Goal: Information Seeking & Learning: Learn about a topic

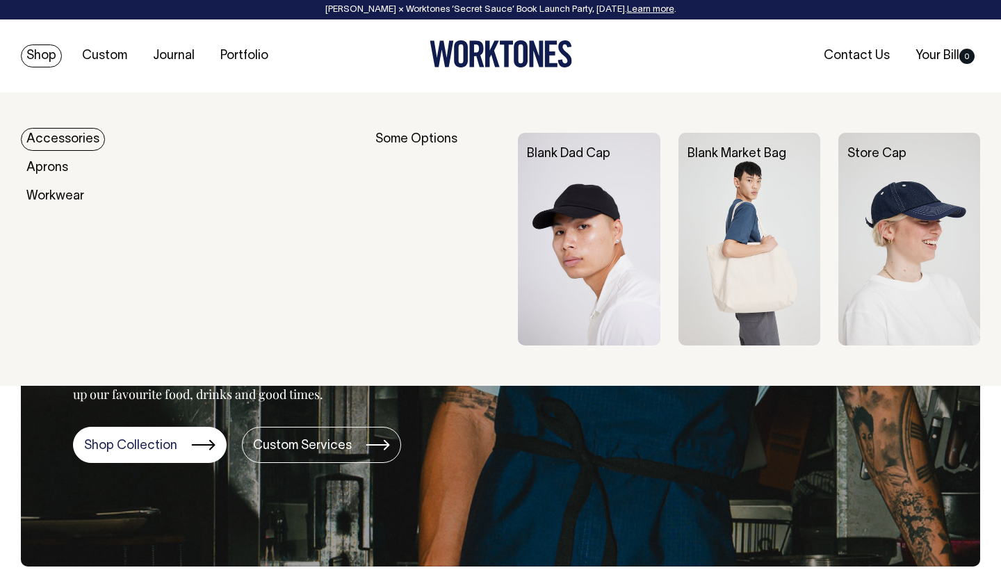
click at [40, 54] on link "Shop" at bounding box center [41, 55] width 41 height 23
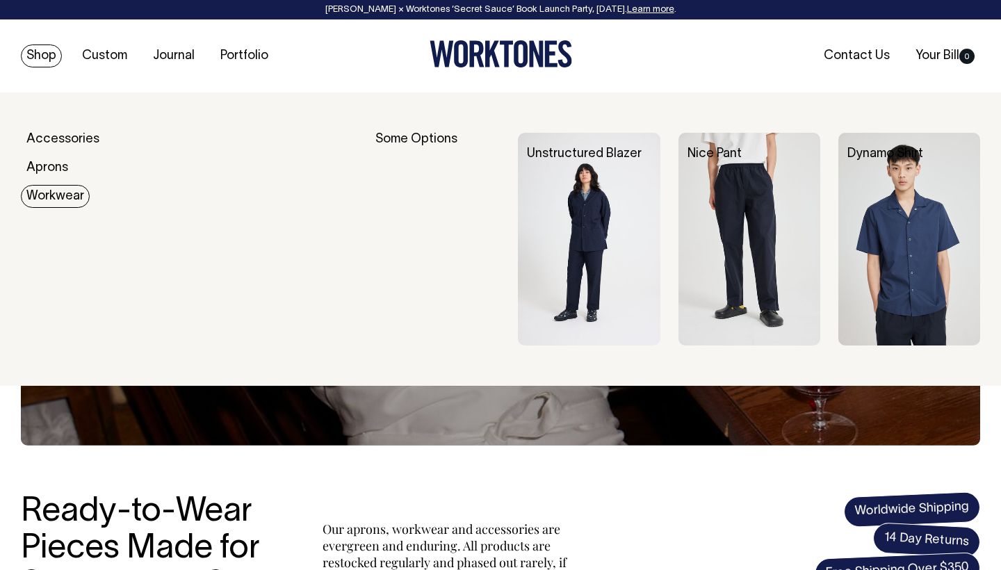
click at [74, 197] on link "Workwear" at bounding box center [55, 196] width 69 height 23
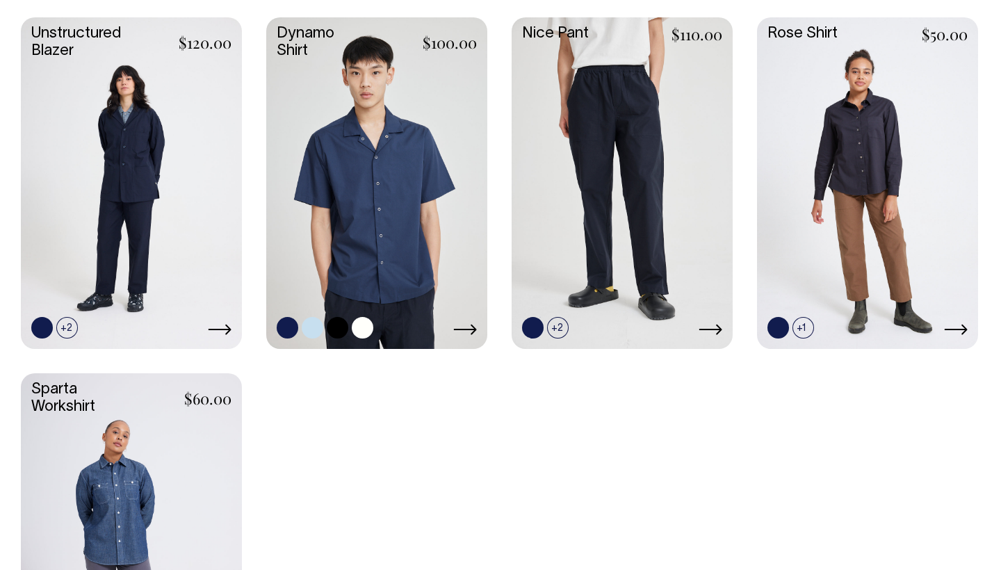
scroll to position [673, 0]
click at [395, 213] on link at bounding box center [376, 182] width 221 height 329
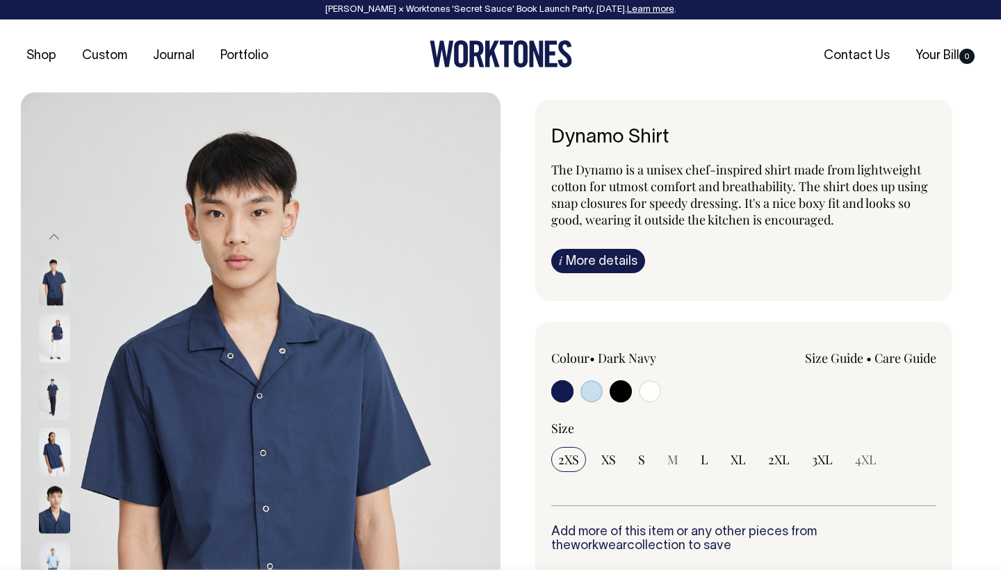
click at [593, 388] on input "radio" at bounding box center [591, 391] width 22 height 22
radio input "true"
select select "True Blue"
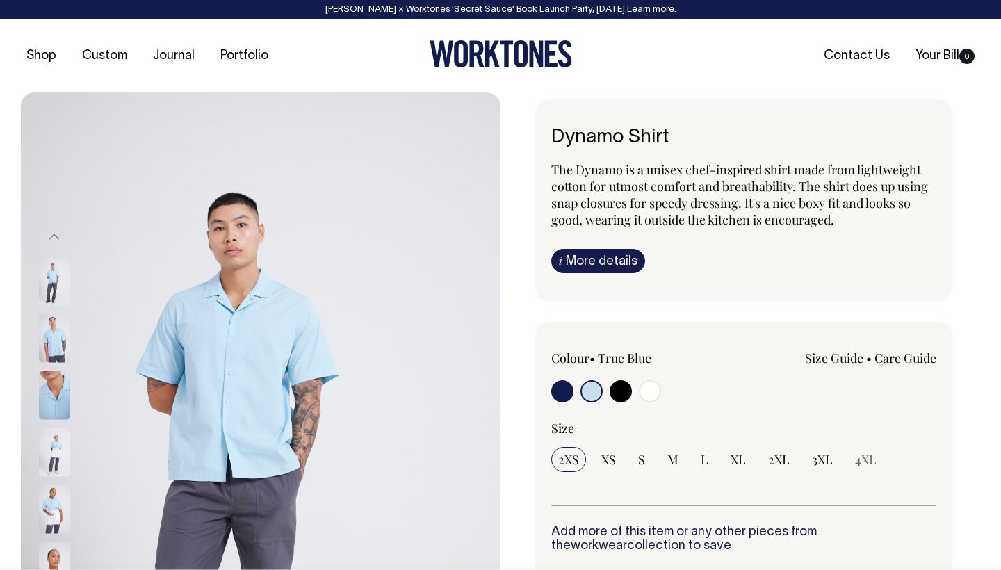
click at [622, 391] on input "radio" at bounding box center [621, 391] width 22 height 22
radio input "true"
select select "Black"
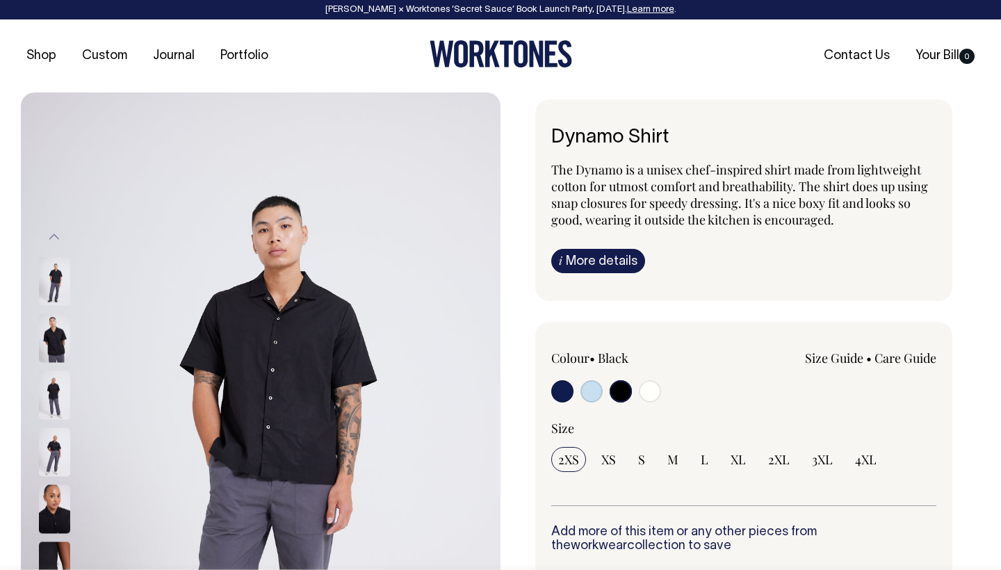
click at [651, 394] on input "radio" at bounding box center [650, 391] width 22 height 22
radio input "true"
select select "Off-White"
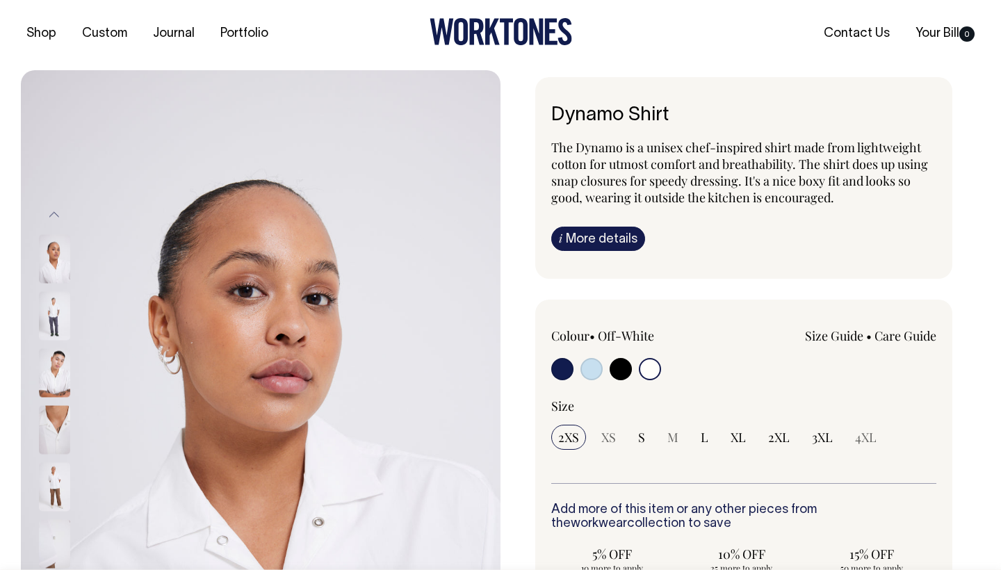
scroll to position [22, 0]
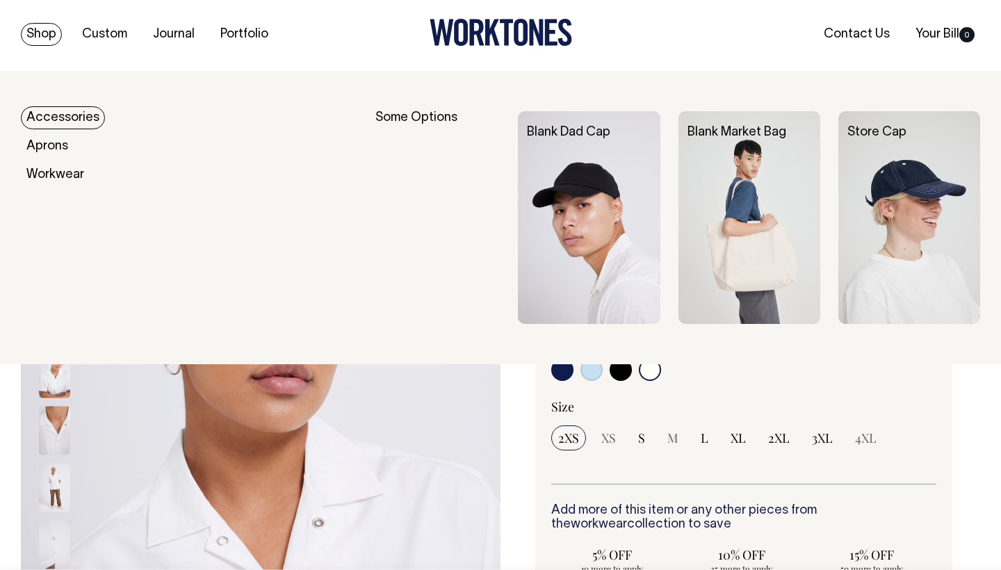
click at [765, 240] on img at bounding box center [749, 217] width 142 height 213
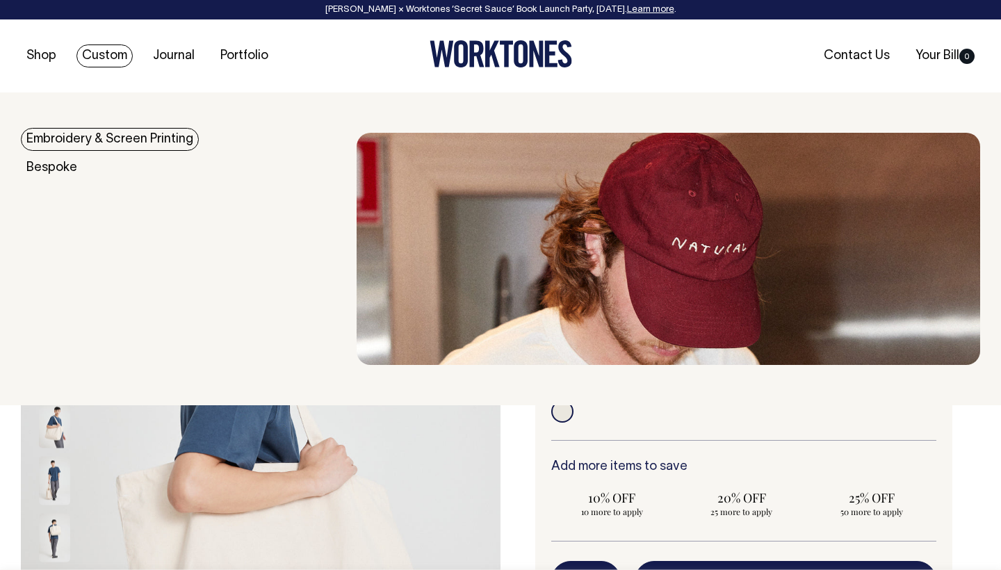
click at [113, 58] on link "Custom" at bounding box center [104, 55] width 56 height 23
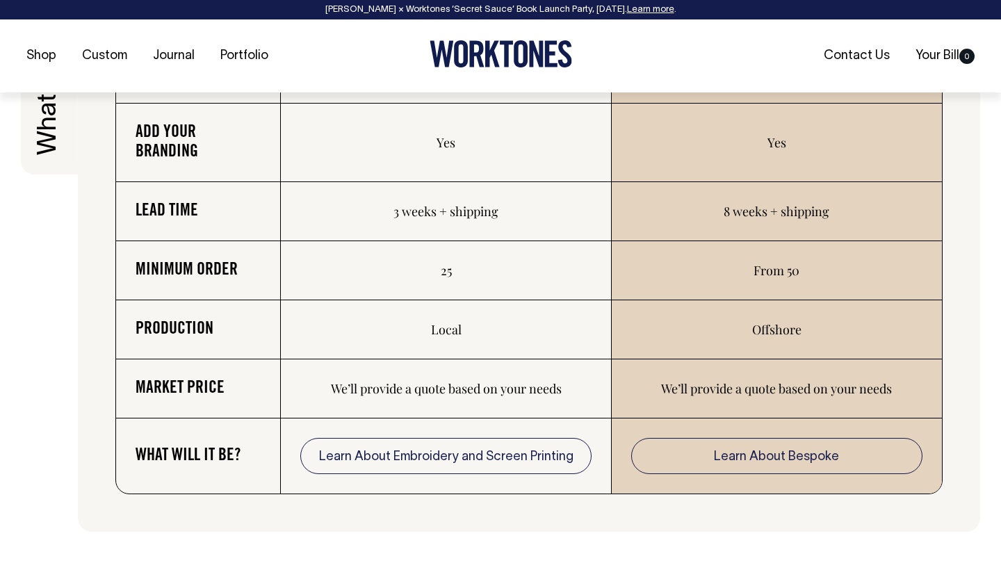
scroll to position [2296, 0]
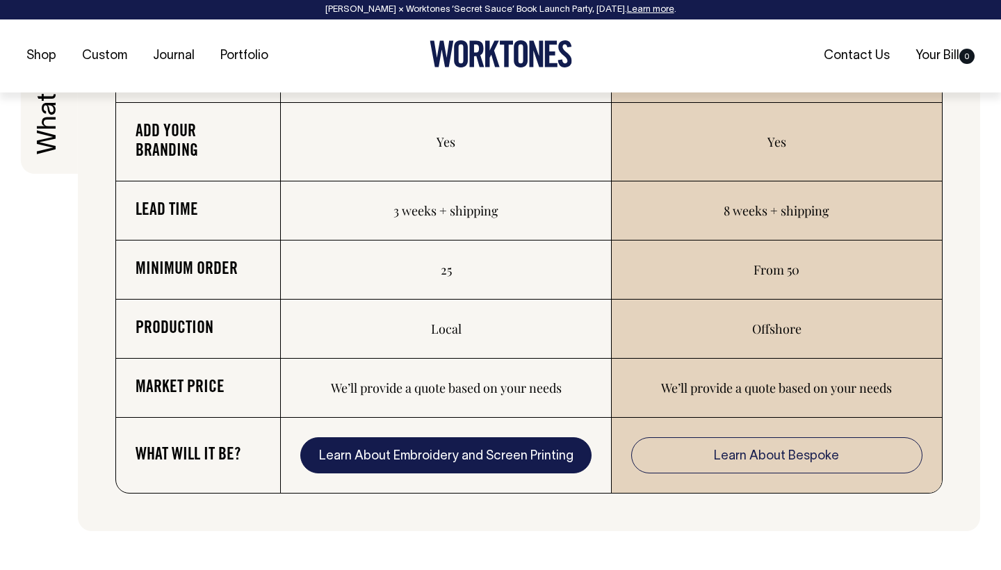
click at [495, 448] on link "Learn About Embroidery and Screen Printing" at bounding box center [445, 455] width 291 height 36
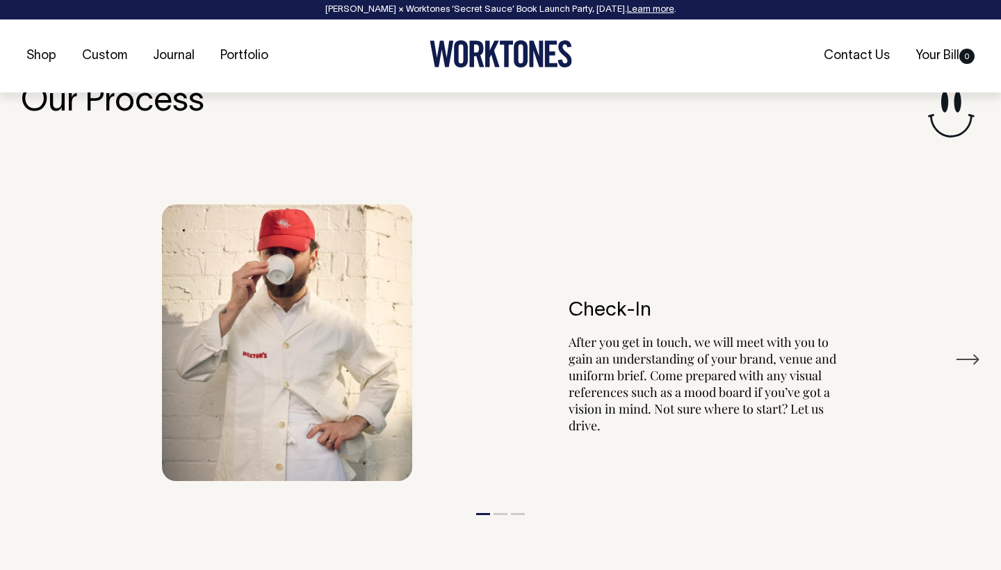
scroll to position [1525, 0]
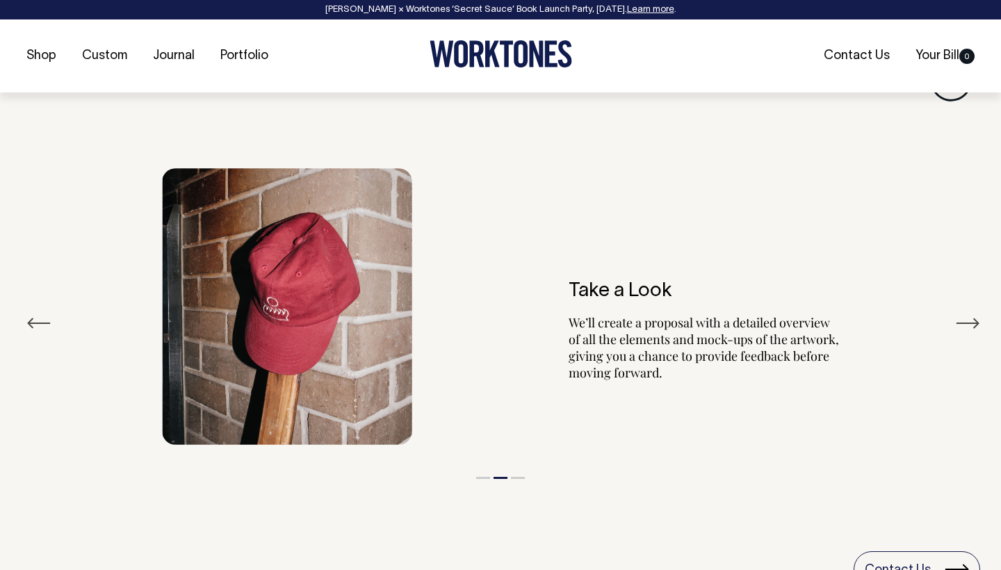
click at [31, 313] on button "Previous" at bounding box center [38, 323] width 25 height 21
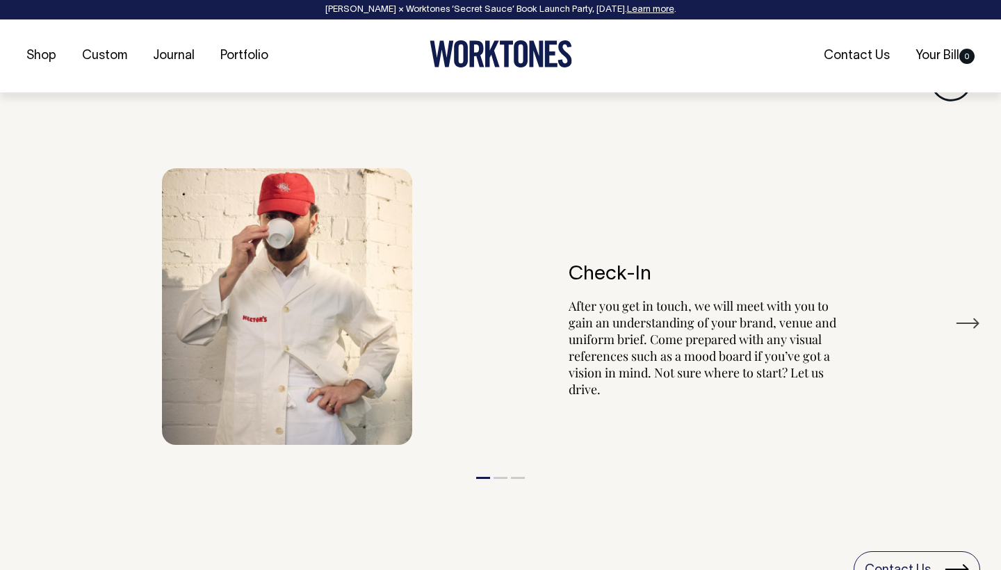
click at [967, 318] on button "Next" at bounding box center [967, 323] width 25 height 21
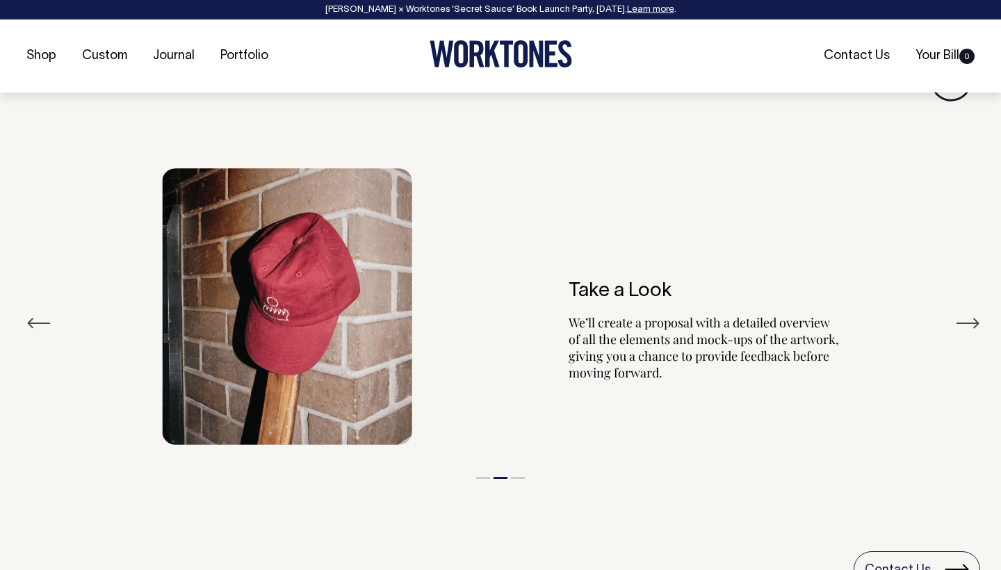
click at [967, 318] on button "Next" at bounding box center [967, 323] width 25 height 21
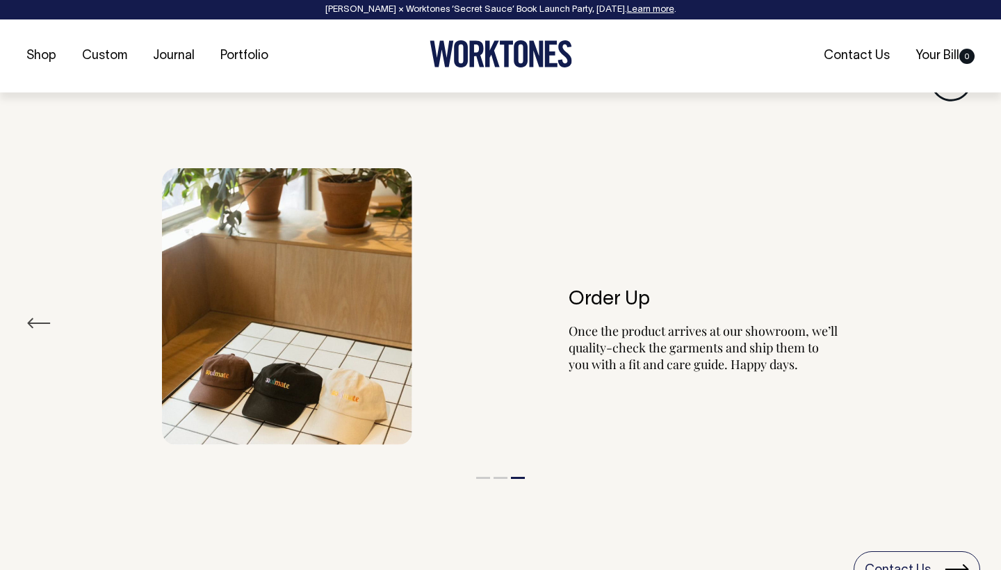
click at [967, 318] on div "Order Up Once the product arrives at our showroom, we’ll quality-check the garm…" at bounding box center [500, 306] width 959 height 318
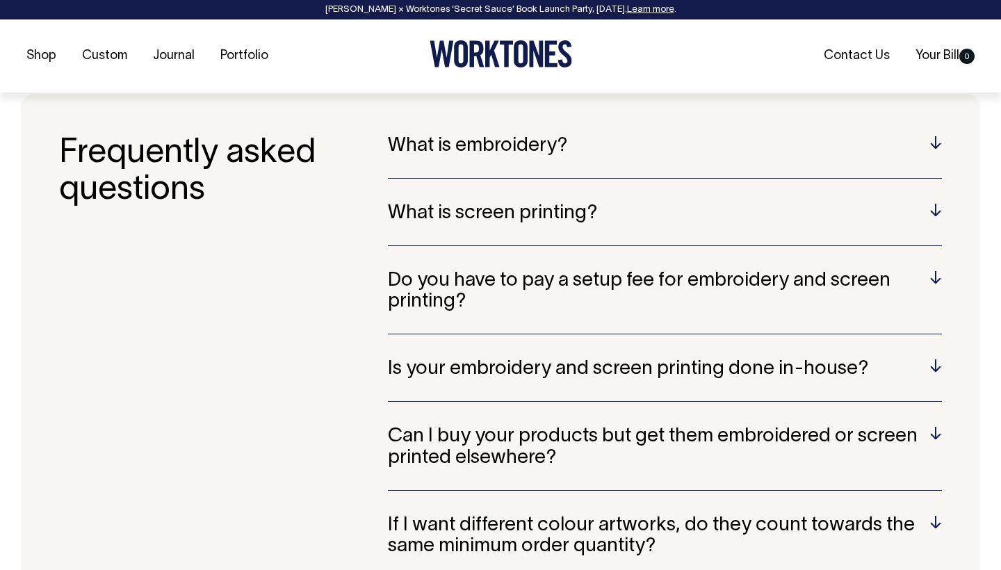
scroll to position [2731, 0]
click at [935, 202] on h5 "What is screen printing?" at bounding box center [665, 213] width 554 height 22
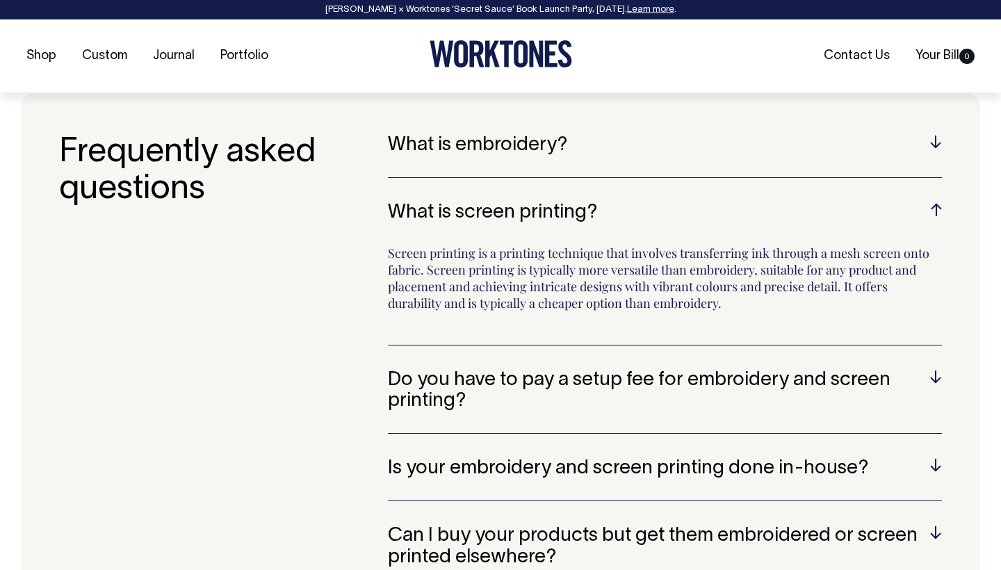
click at [935, 202] on h5 "What is screen printing?" at bounding box center [665, 213] width 554 height 22
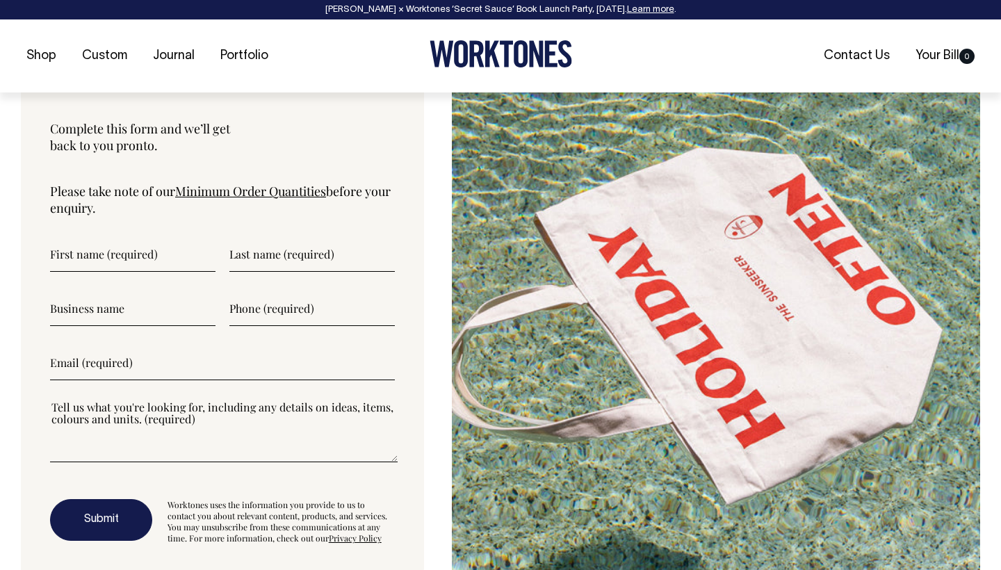
scroll to position [3605, 0]
